Goal: Navigation & Orientation: Find specific page/section

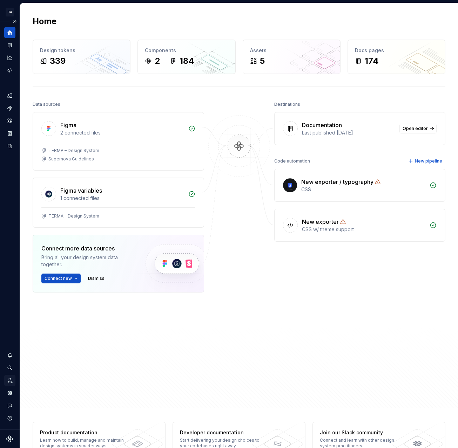
click at [11, 381] on icon "Invite team" at bounding box center [10, 380] width 6 height 6
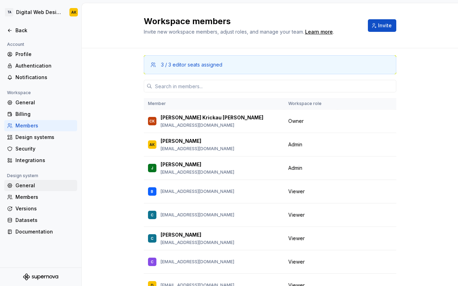
click at [40, 190] on div "General" at bounding box center [40, 185] width 73 height 11
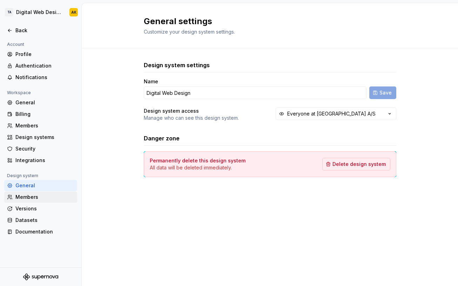
click at [37, 196] on div "Members" at bounding box center [44, 197] width 59 height 7
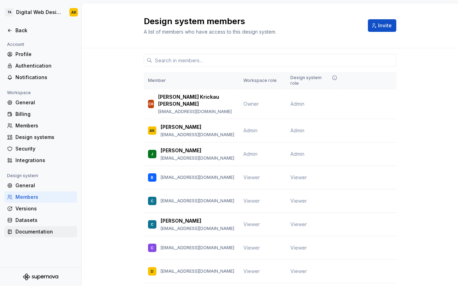
click at [37, 232] on div "Documentation" at bounding box center [44, 231] width 59 height 7
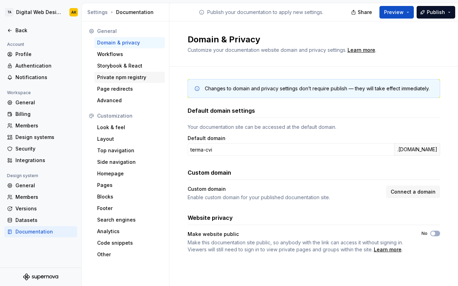
click at [137, 79] on div "Private npm registry" at bounding box center [129, 77] width 65 height 7
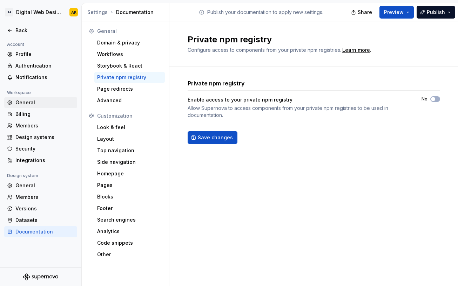
click at [39, 103] on div "General" at bounding box center [44, 102] width 59 height 7
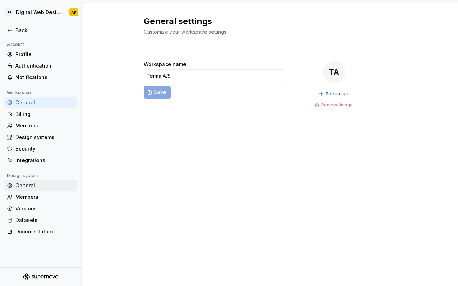
click at [31, 183] on div "General" at bounding box center [44, 185] width 59 height 7
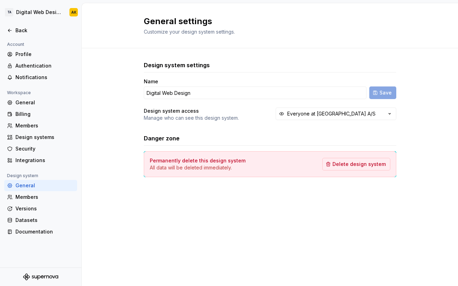
click at [21, 186] on div "General" at bounding box center [44, 185] width 59 height 7
click at [33, 104] on div "General" at bounding box center [44, 102] width 59 height 7
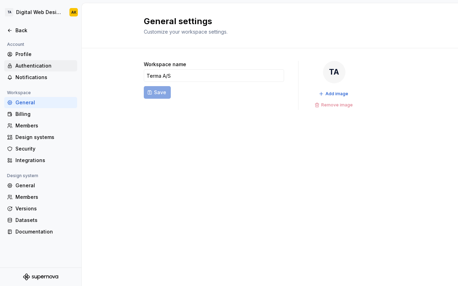
click at [42, 66] on div "Authentication" at bounding box center [44, 65] width 59 height 7
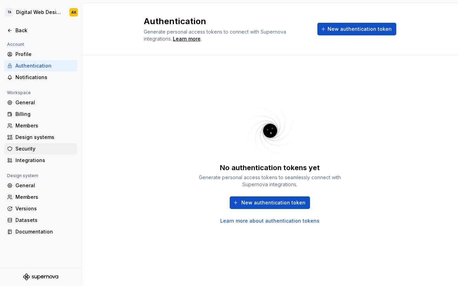
click at [24, 148] on div "Security" at bounding box center [44, 148] width 59 height 7
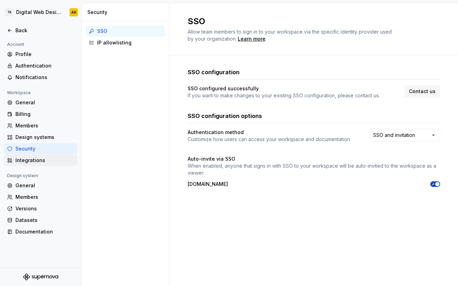
click at [23, 159] on div "Integrations" at bounding box center [44, 160] width 59 height 7
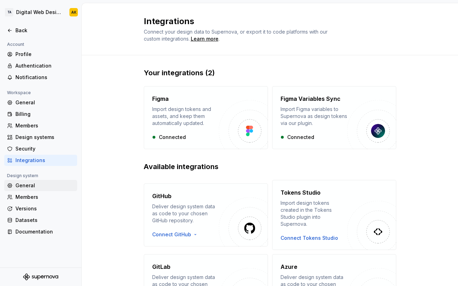
click at [27, 188] on div "General" at bounding box center [44, 185] width 59 height 7
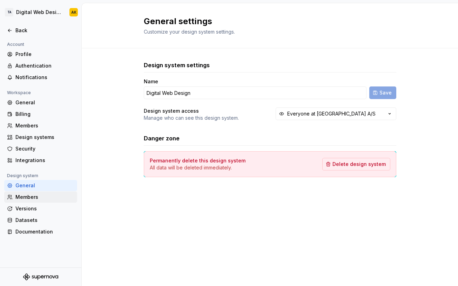
click at [32, 199] on div "Members" at bounding box center [44, 197] width 59 height 7
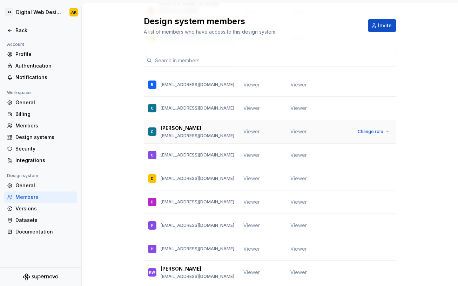
scroll to position [105, 0]
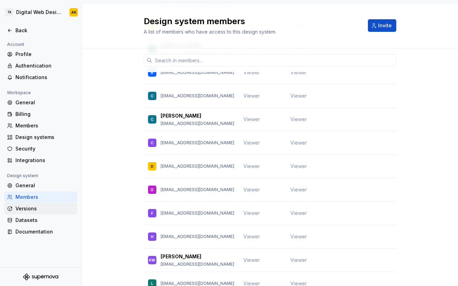
click at [33, 212] on div "Versions" at bounding box center [44, 208] width 59 height 7
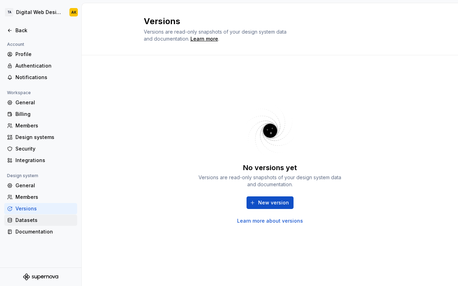
click at [30, 217] on div "Datasets" at bounding box center [44, 220] width 59 height 7
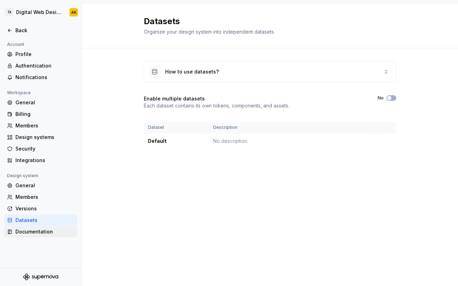
click at [30, 228] on div "Documentation" at bounding box center [44, 231] width 59 height 7
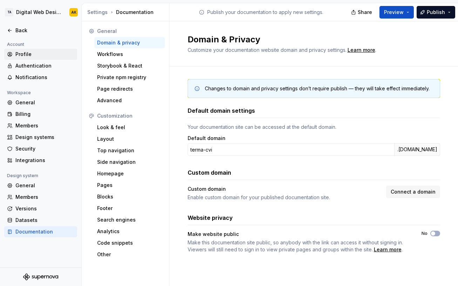
click at [30, 54] on div "Profile" at bounding box center [44, 54] width 59 height 7
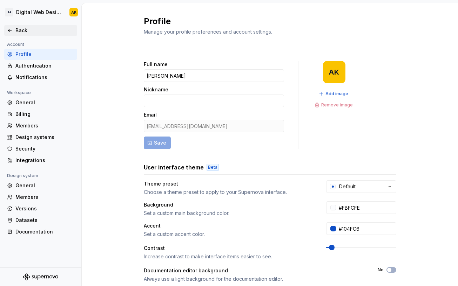
click at [21, 32] on div "Back" at bounding box center [44, 30] width 59 height 7
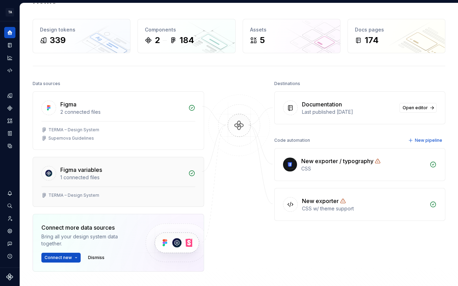
scroll to position [35, 0]
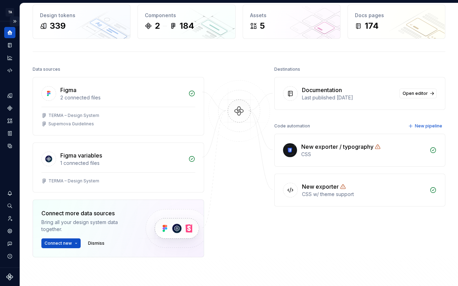
click at [13, 19] on button "Expand sidebar" at bounding box center [15, 21] width 10 height 10
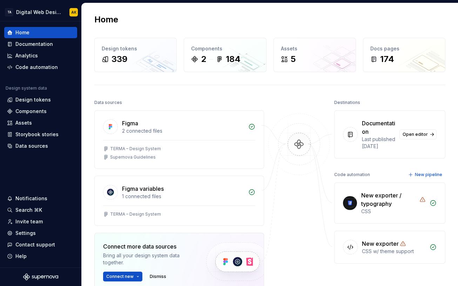
scroll to position [0, 0]
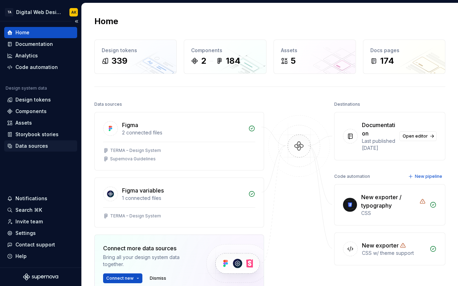
click at [34, 146] on div "Data sources" at bounding box center [31, 146] width 33 height 7
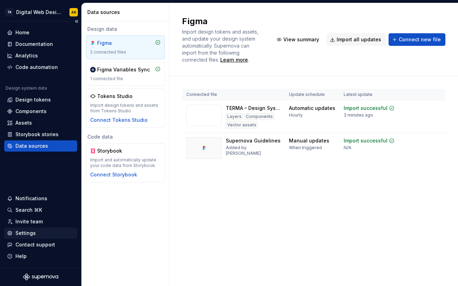
click at [17, 230] on div "Settings" at bounding box center [40, 233] width 73 height 11
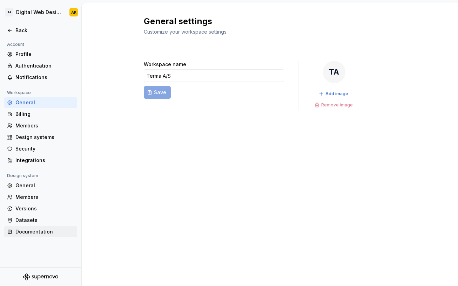
click at [40, 227] on div "Documentation" at bounding box center [40, 231] width 73 height 11
